Goal: Task Accomplishment & Management: Use online tool/utility

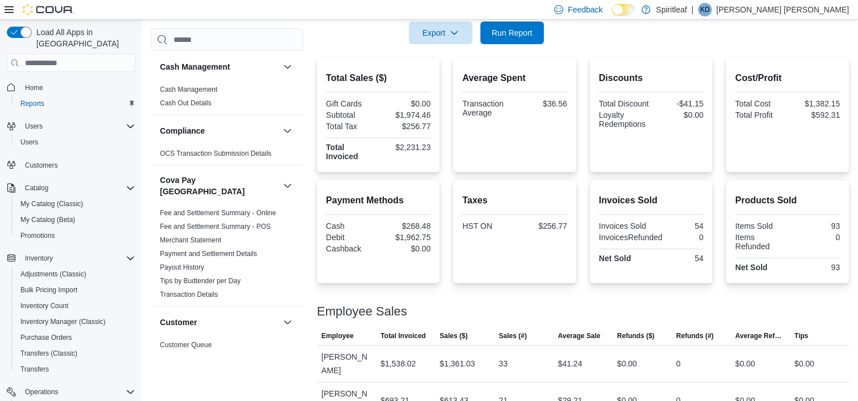
scroll to position [737, 0]
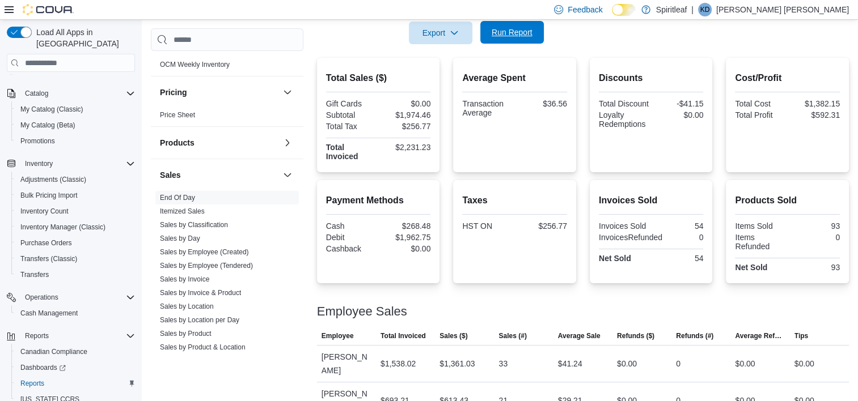
click at [506, 30] on span "Run Report" at bounding box center [512, 32] width 41 height 11
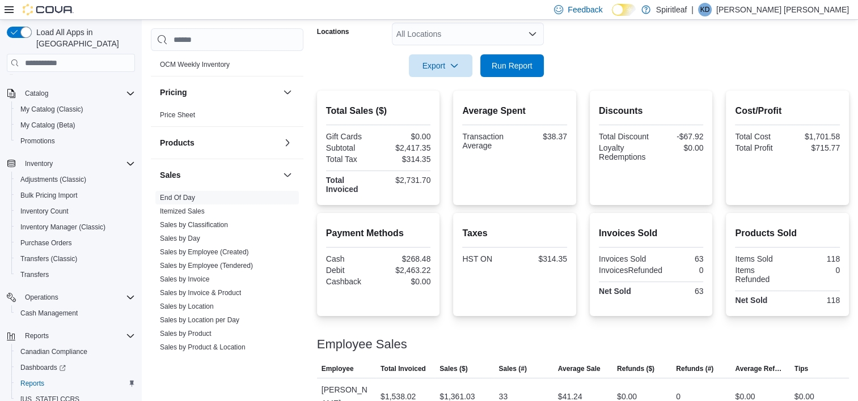
scroll to position [233, 0]
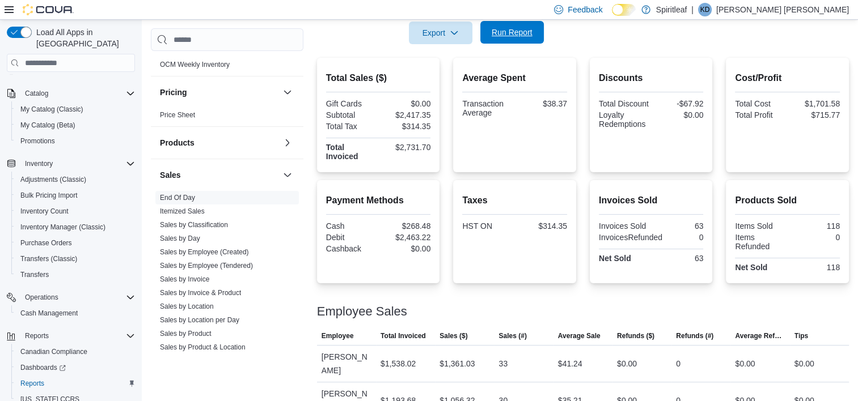
click at [506, 35] on span "Run Report" at bounding box center [512, 32] width 41 height 11
click at [518, 35] on span "Run Report" at bounding box center [512, 32] width 41 height 11
click at [514, 33] on span "Run Report" at bounding box center [512, 32] width 41 height 11
click at [508, 34] on span "Run Report" at bounding box center [512, 32] width 41 height 11
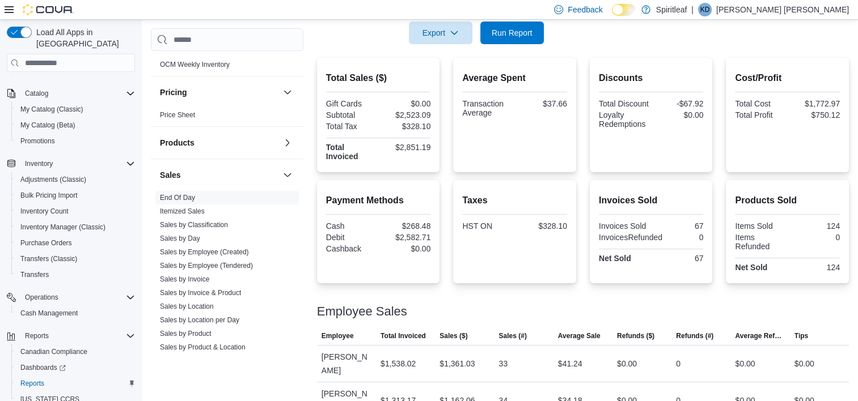
click at [512, 29] on span "Run Report" at bounding box center [512, 32] width 41 height 11
click at [510, 32] on span "Run Report" at bounding box center [512, 32] width 41 height 11
click at [508, 33] on span "Run Report" at bounding box center [512, 32] width 41 height 11
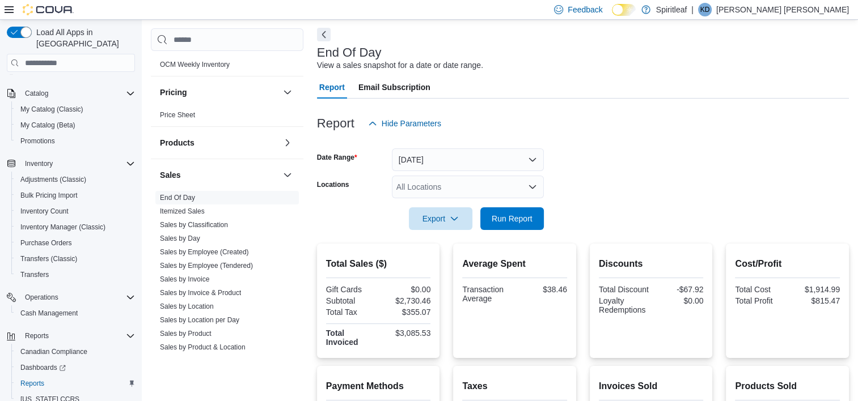
scroll to position [0, 0]
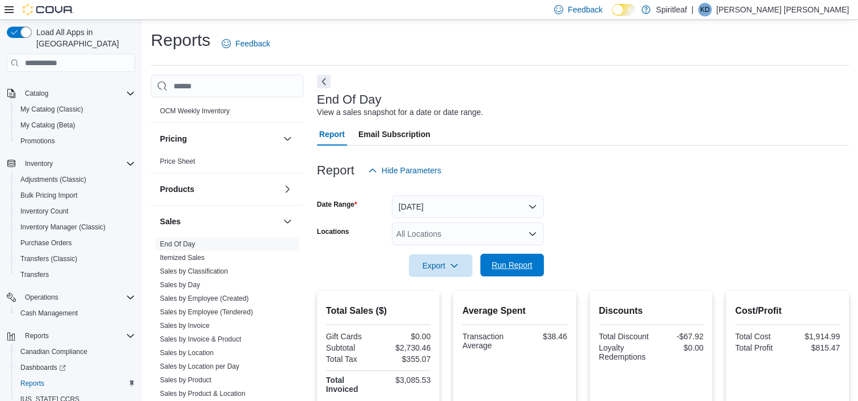
click at [526, 263] on span "Run Report" at bounding box center [512, 265] width 41 height 11
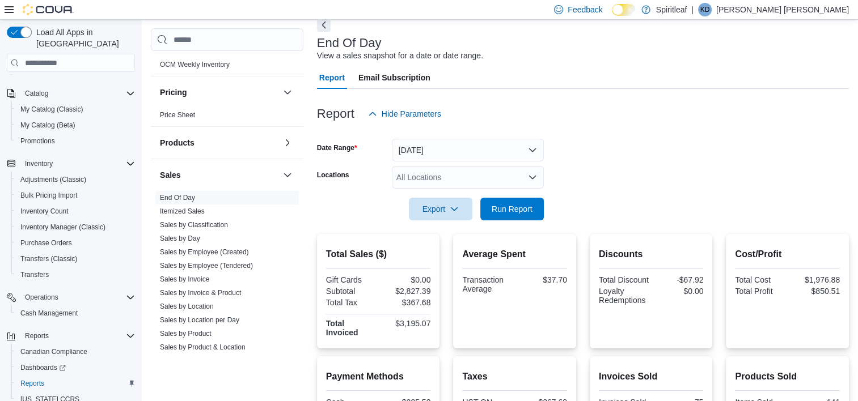
scroll to position [233, 0]
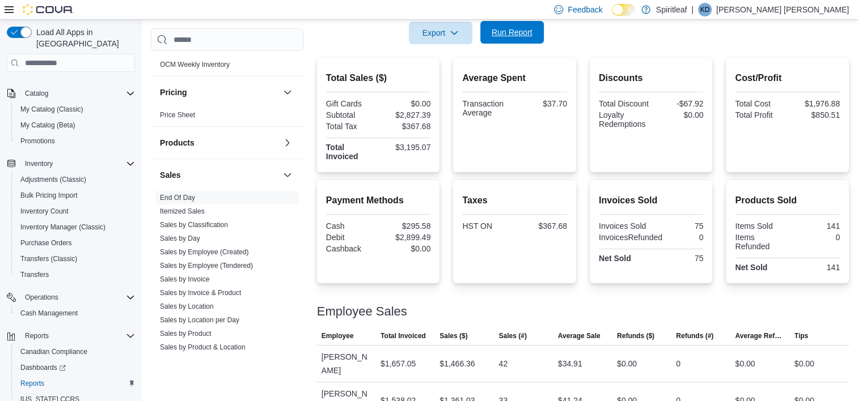
click at [494, 25] on span "Run Report" at bounding box center [512, 32] width 50 height 23
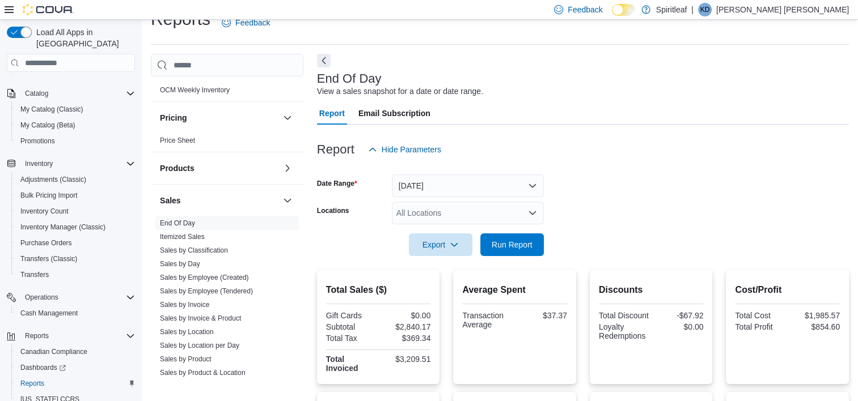
scroll to position [0, 0]
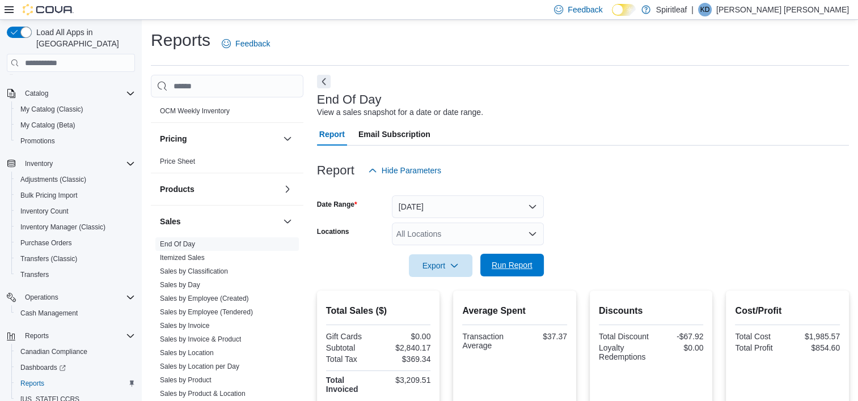
click at [499, 268] on span "Run Report" at bounding box center [512, 265] width 41 height 11
